Goal: Transaction & Acquisition: Purchase product/service

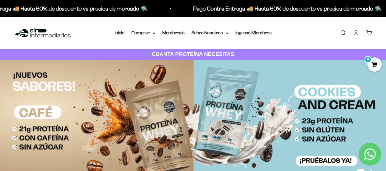
click at [241, 101] on img at bounding box center [193, 123] width 386 height 126
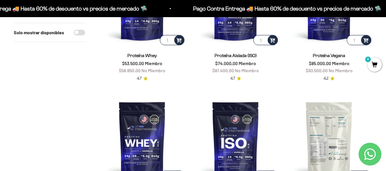
scroll to position [143, 0]
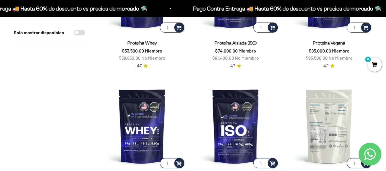
click at [325, 124] on img at bounding box center [329, 126] width 87 height 87
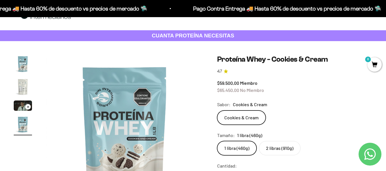
scroll to position [29, 0]
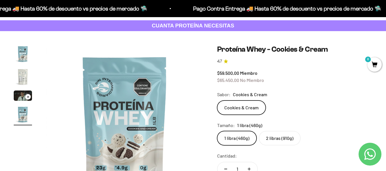
click at [270, 140] on label "2 libras (910g)" at bounding box center [280, 138] width 42 height 14
click at [217, 131] on input "2 libras (910g)" at bounding box center [217, 131] width 0 height 0
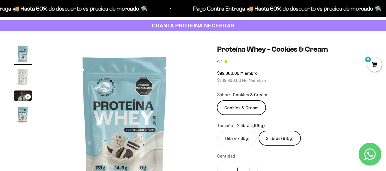
click at [233, 142] on label "1 libra (460g)" at bounding box center [236, 138] width 39 height 14
click at [217, 131] on input "1 libra (460g)" at bounding box center [217, 131] width 0 height 0
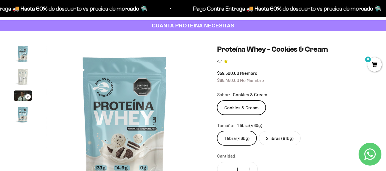
click at [273, 137] on label "2 libras (910g)" at bounding box center [280, 138] width 42 height 14
click at [217, 131] on input "2 libras (910g)" at bounding box center [217, 131] width 0 height 0
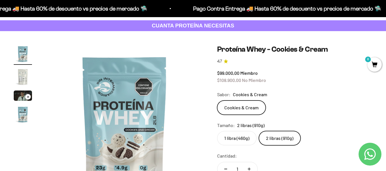
click at [235, 140] on label "1 libra (460g)" at bounding box center [236, 138] width 39 height 14
click at [217, 131] on input "1 libra (460g)" at bounding box center [217, 131] width 0 height 0
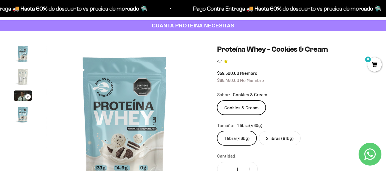
click at [282, 141] on label "2 libras (910g)" at bounding box center [280, 138] width 42 height 14
click at [217, 131] on input "2 libras (910g)" at bounding box center [217, 131] width 0 height 0
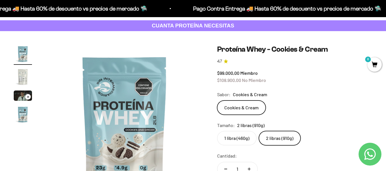
click at [18, 74] on img "Ir al artículo 2" at bounding box center [23, 77] width 18 height 18
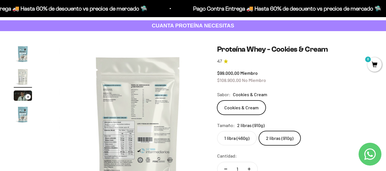
scroll to position [0, 161]
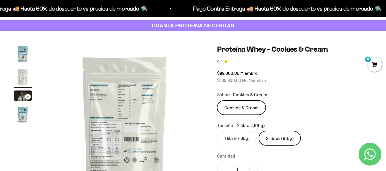
click at [117, 90] on img at bounding box center [125, 124] width 158 height 158
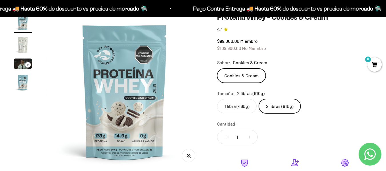
scroll to position [57, 0]
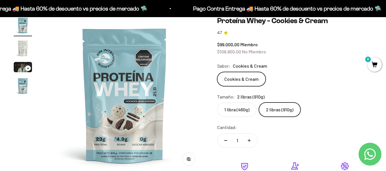
click at [188, 77] on img at bounding box center [125, 95] width 158 height 158
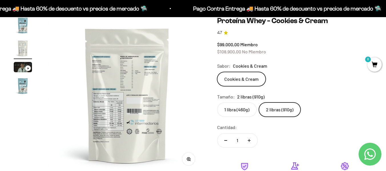
scroll to position [0, 161]
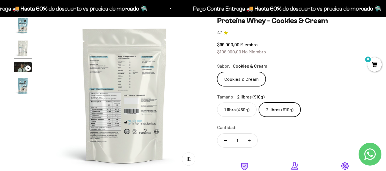
click at [190, 159] on circle "button" at bounding box center [188, 158] width 3 height 3
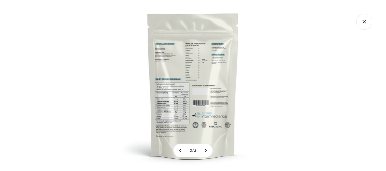
click at [167, 109] on img at bounding box center [192, 85] width 171 height 171
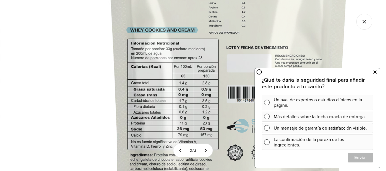
click at [375, 71] on icon at bounding box center [374, 72] width 3 height 7
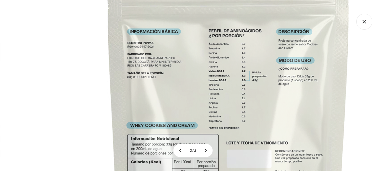
click at [369, 25] on icon "Cerrar galería" at bounding box center [364, 22] width 16 height 16
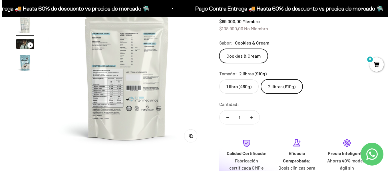
scroll to position [143, 0]
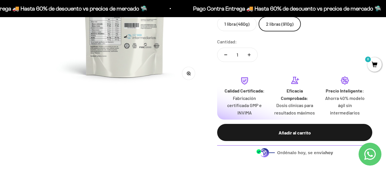
drag, startPoint x: 285, startPoint y: 133, endPoint x: 285, endPoint y: 137, distance: 3.8
click at [285, 133] on div "Añadir al carrito" at bounding box center [294, 132] width 132 height 7
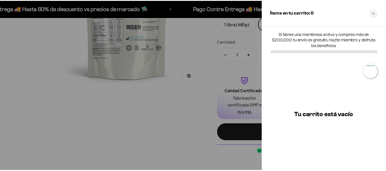
scroll to position [0, 163]
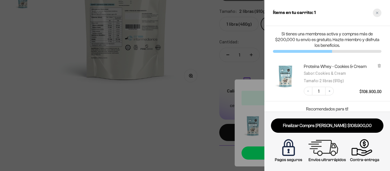
click at [376, 13] on icon "Close cart" at bounding box center [377, 12] width 3 height 3
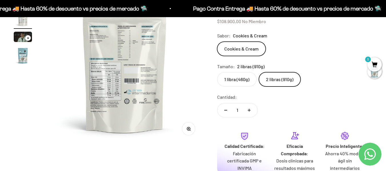
scroll to position [0, 0]
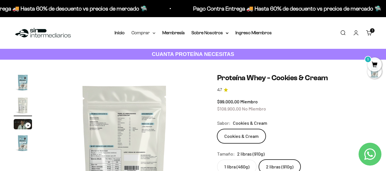
click at [153, 33] on icon at bounding box center [153, 33] width 3 height 2
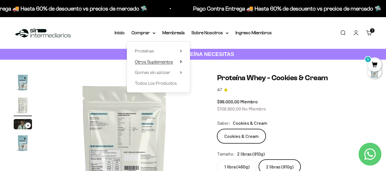
click at [162, 63] on span "Otros Suplementos" at bounding box center [154, 61] width 38 height 5
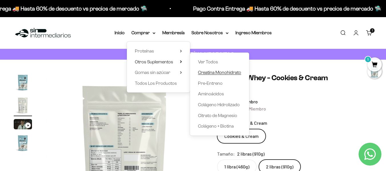
click at [223, 75] on span "Creatina Monohidrato" at bounding box center [219, 72] width 43 height 5
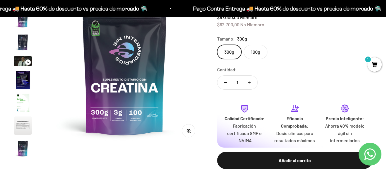
scroll to position [86, 0]
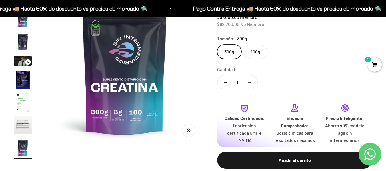
click at [260, 54] on label "100g" at bounding box center [256, 52] width 24 height 14
click at [217, 45] on input "100g" at bounding box center [217, 44] width 0 height 0
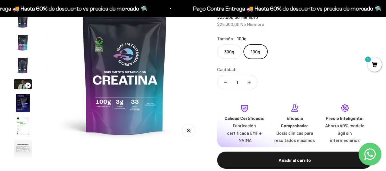
click at [21, 63] on img "Ir al artículo 4" at bounding box center [23, 65] width 18 height 18
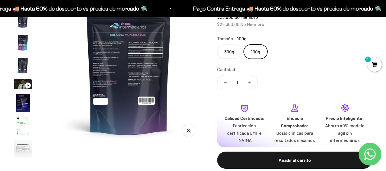
scroll to position [0, 483]
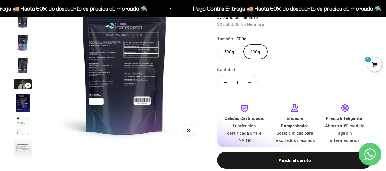
click at [184, 132] on button "Zoom" at bounding box center [188, 130] width 13 height 13
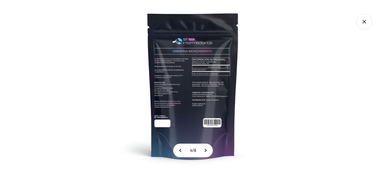
click at [171, 70] on img at bounding box center [192, 85] width 171 height 171
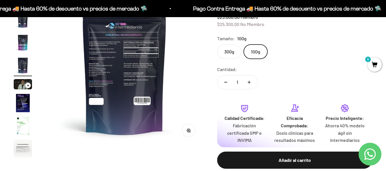
click at [232, 53] on label "300g" at bounding box center [229, 52] width 24 height 14
click at [217, 45] on input "300g" at bounding box center [217, 44] width 0 height 0
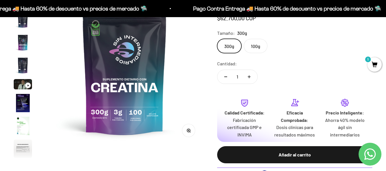
scroll to position [23, 0]
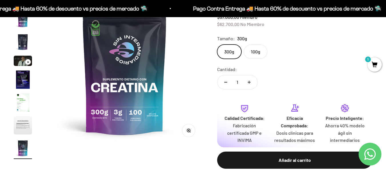
click at [254, 51] on label "100g" at bounding box center [256, 52] width 24 height 14
click at [217, 45] on input "100g" at bounding box center [217, 44] width 0 height 0
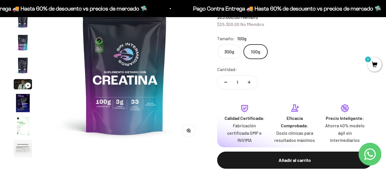
click at [235, 52] on label "300g" at bounding box center [229, 52] width 24 height 14
click at [217, 45] on input "300g" at bounding box center [217, 44] width 0 height 0
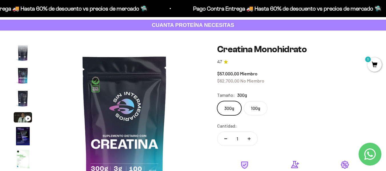
scroll to position [29, 0]
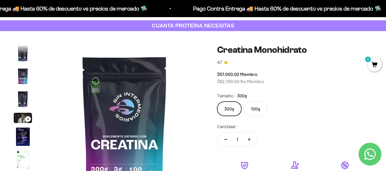
click at [253, 116] on safe-sticky "Creatina Monohidrato 4.7 $57.000,00 Miembro $62.700,00 No Miembro Calidad de lí…" at bounding box center [294, 151] width 155 height 213
click at [254, 110] on label "100g" at bounding box center [256, 109] width 24 height 14
click at [217, 102] on input "100g" at bounding box center [217, 101] width 0 height 0
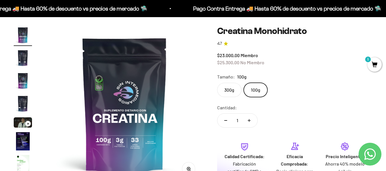
scroll to position [57, 0]
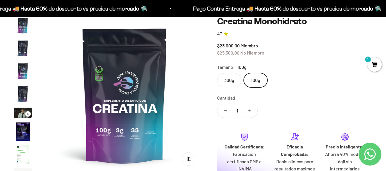
click at [24, 49] on img "Ir al artículo 2" at bounding box center [23, 48] width 18 height 18
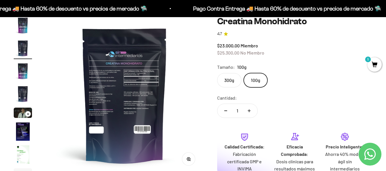
click at [135, 85] on img at bounding box center [125, 95] width 158 height 158
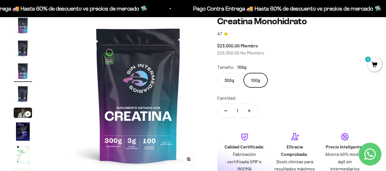
scroll to position [0, 322]
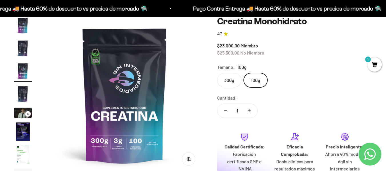
click at [57, 95] on img at bounding box center [125, 95] width 158 height 158
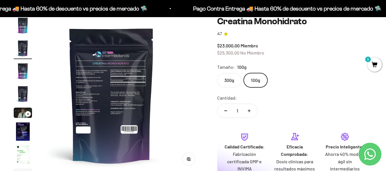
scroll to position [0, 161]
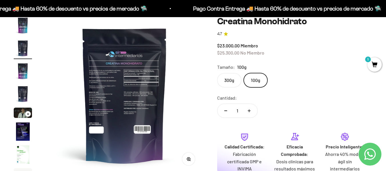
click at [185, 156] on button "Zoom" at bounding box center [188, 159] width 13 height 13
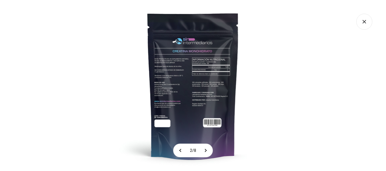
click at [174, 77] on img at bounding box center [192, 85] width 171 height 171
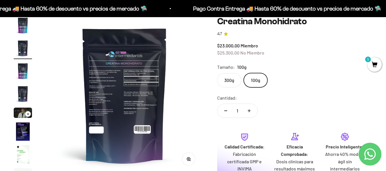
click at [229, 81] on label "300g" at bounding box center [229, 80] width 24 height 14
click at [217, 73] on input "300g" at bounding box center [217, 73] width 0 height 0
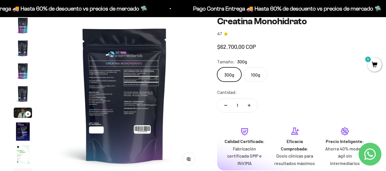
scroll to position [23, 0]
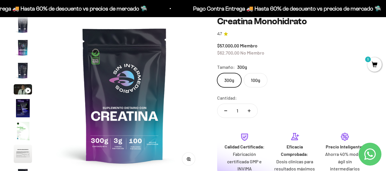
click at [250, 79] on label "100g" at bounding box center [256, 80] width 24 height 14
click at [217, 73] on input "100g" at bounding box center [217, 73] width 0 height 0
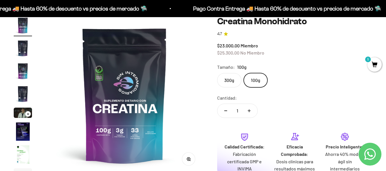
click at [235, 77] on label "300g" at bounding box center [229, 80] width 24 height 14
click at [217, 73] on input "300g" at bounding box center [217, 73] width 0 height 0
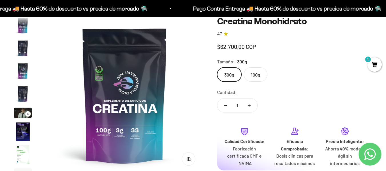
scroll to position [23, 0]
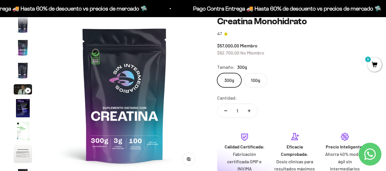
click at [253, 79] on label "100g" at bounding box center [256, 80] width 24 height 14
click at [217, 73] on input "100g" at bounding box center [217, 73] width 0 height 0
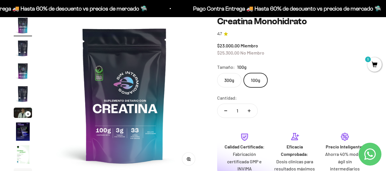
click at [232, 82] on label "300g" at bounding box center [229, 80] width 24 height 14
click at [217, 73] on input "300g" at bounding box center [217, 73] width 0 height 0
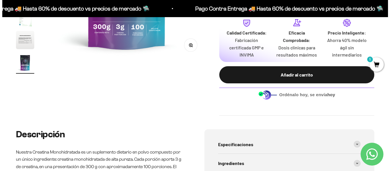
scroll to position [171, 0]
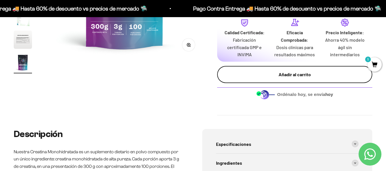
click at [294, 76] on div "Añadir al carrito" at bounding box center [294, 74] width 132 height 7
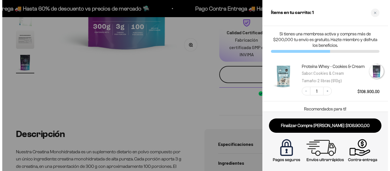
scroll to position [0, 1307]
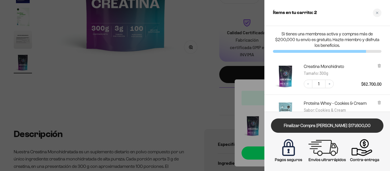
click at [326, 124] on link "Finalizar Compra [PERSON_NAME] $171.600,00" at bounding box center [327, 126] width 113 height 15
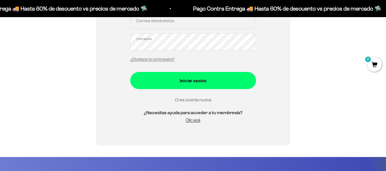
scroll to position [134, 0]
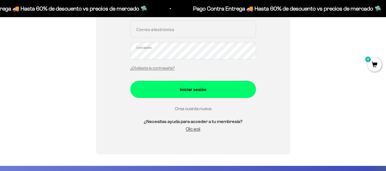
click at [202, 108] on link "Crea cuenta nueva" at bounding box center [193, 108] width 37 height 5
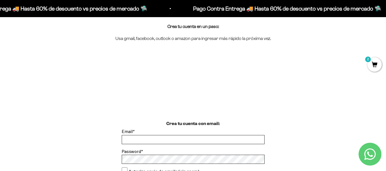
scroll to position [57, 0]
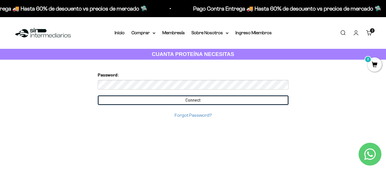
click at [202, 97] on input "Connect" at bounding box center [193, 100] width 191 height 10
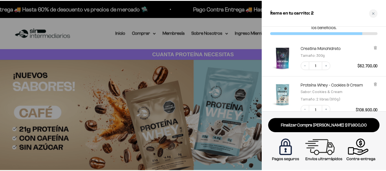
scroll to position [27, 0]
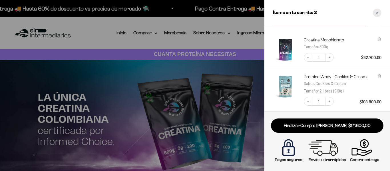
click at [377, 10] on div "Close cart" at bounding box center [377, 13] width 9 height 9
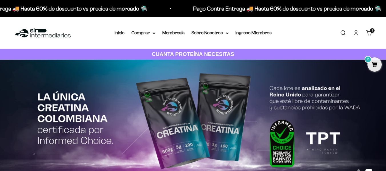
click at [369, 30] on link "Carrito 2 artículos 2" at bounding box center [369, 33] width 6 height 6
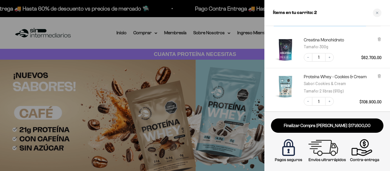
click at [382, 39] on div "Creatina Monohidrato Tamaño : 300g Decrease quantity 1 Increase quantity $62.70…" at bounding box center [327, 49] width 126 height 37
click at [380, 39] on icon at bounding box center [379, 38] width 1 height 3
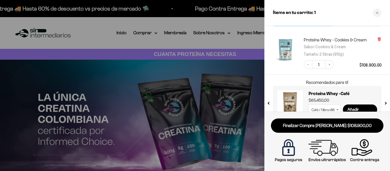
click at [379, 40] on icon at bounding box center [379, 38] width 1 height 3
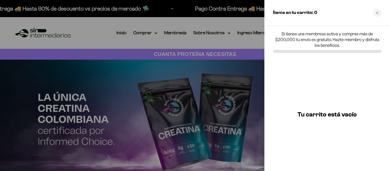
click at [379, 11] on div "Close cart" at bounding box center [377, 13] width 9 height 9
